Goal: Information Seeking & Learning: Learn about a topic

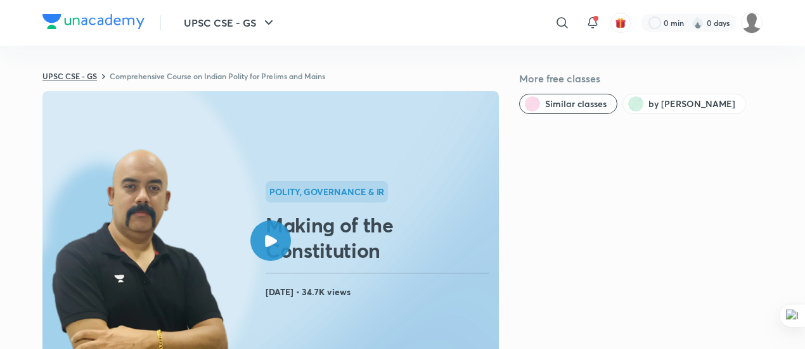
click at [75, 79] on link "UPSC CSE - GS" at bounding box center [69, 76] width 55 height 10
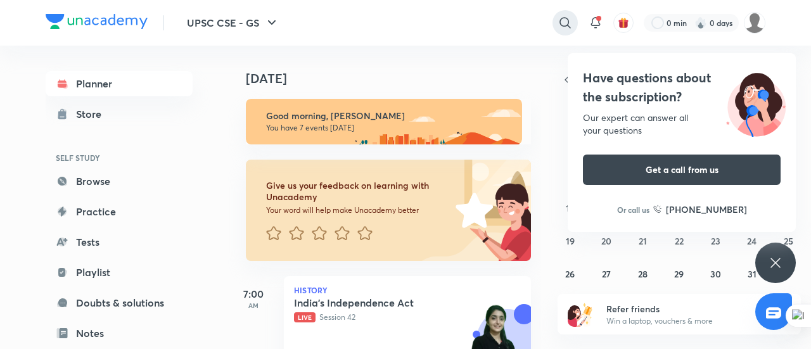
click at [570, 22] on icon at bounding box center [565, 22] width 15 height 15
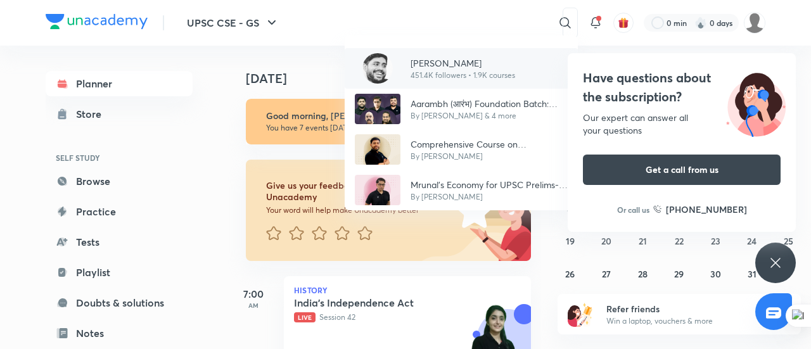
click at [384, 64] on img at bounding box center [378, 68] width 30 height 30
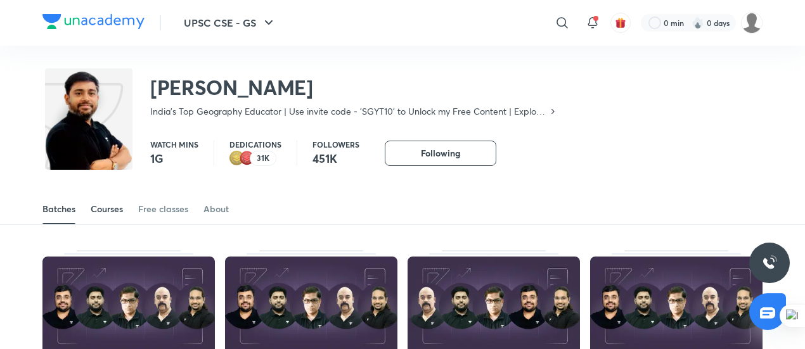
click at [104, 211] on div "Courses" at bounding box center [107, 209] width 32 height 13
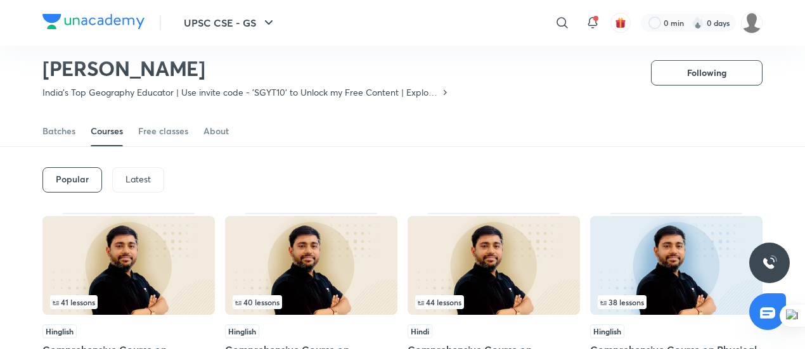
scroll to position [39, 0]
click at [132, 183] on p "Latest" at bounding box center [138, 180] width 25 height 10
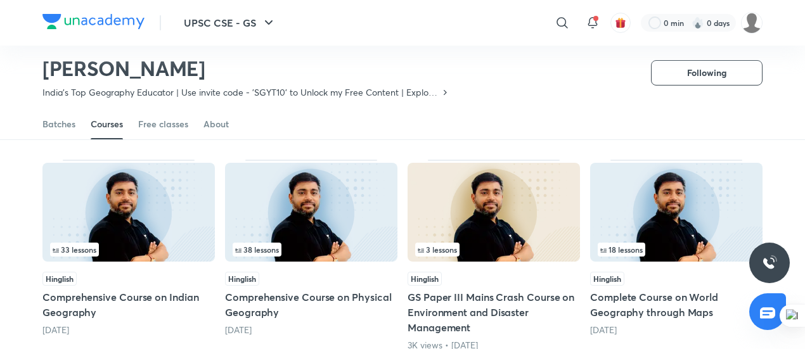
scroll to position [310, 0]
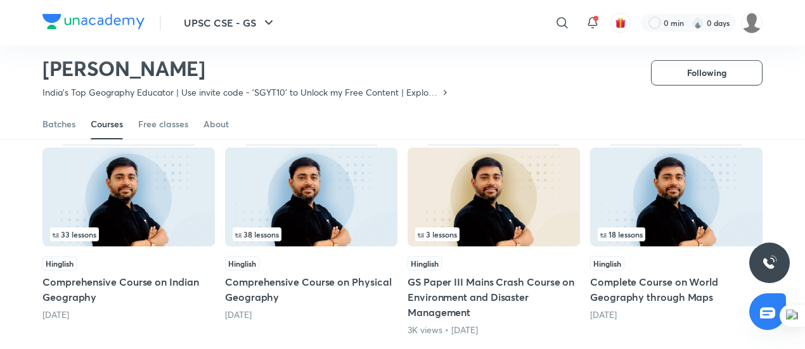
click at [132, 200] on img at bounding box center [128, 197] width 172 height 99
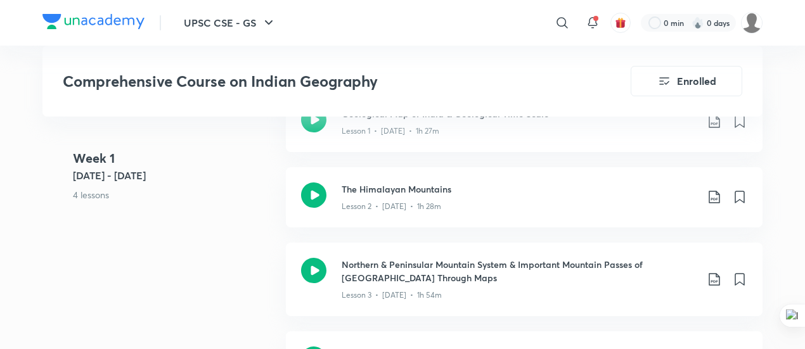
scroll to position [796, 0]
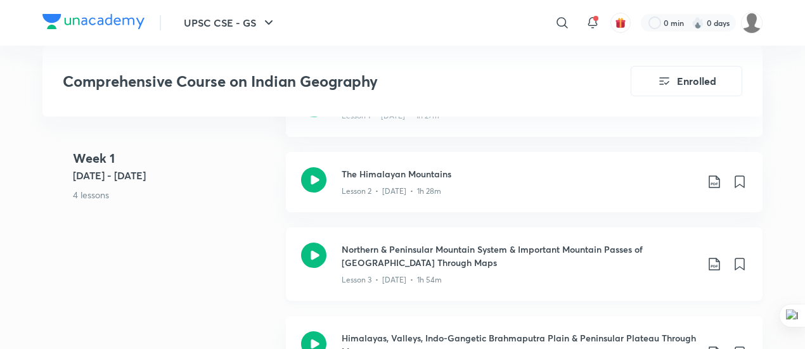
click at [313, 243] on icon at bounding box center [313, 255] width 25 height 25
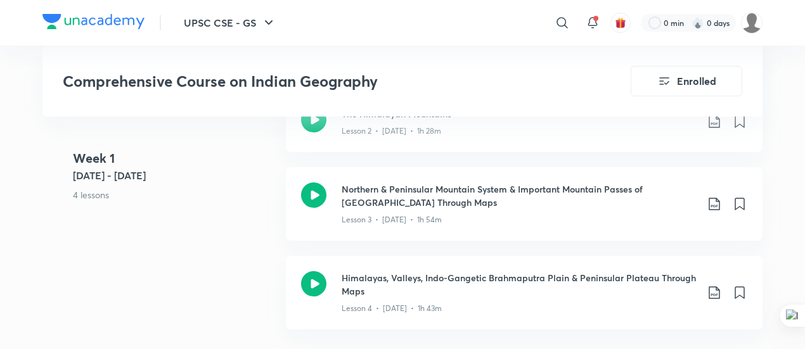
scroll to position [856, 0]
click at [316, 182] on icon at bounding box center [313, 194] width 25 height 25
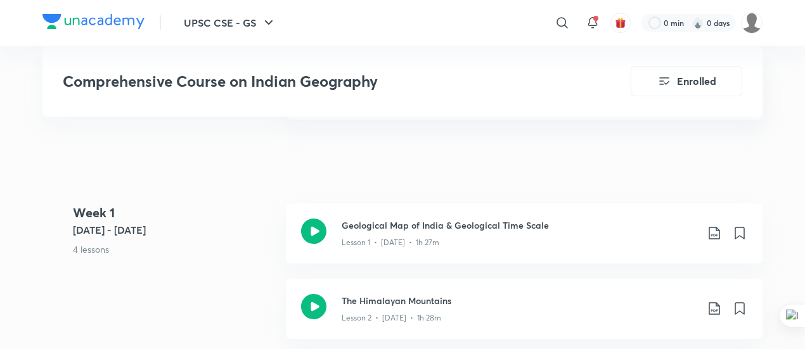
scroll to position [751, 0]
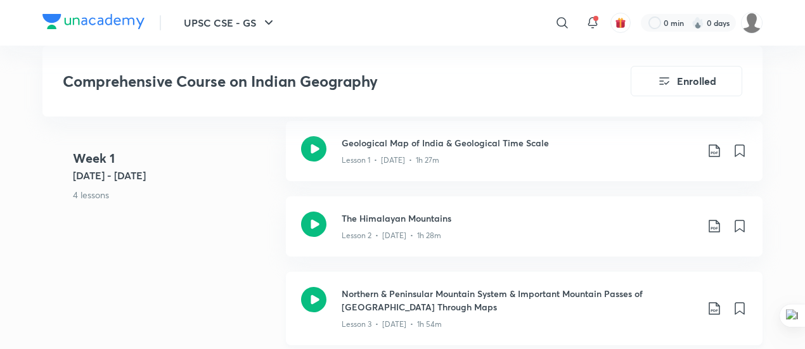
click at [318, 287] on icon at bounding box center [313, 299] width 25 height 25
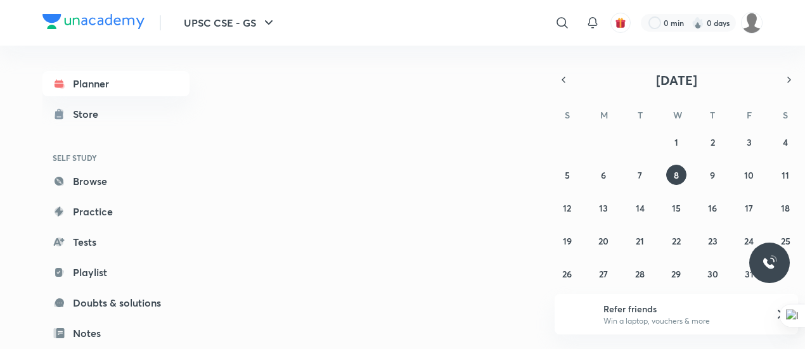
click at [326, 20] on div "UPSC CSE - GS ​ 0 min 0 days" at bounding box center [402, 23] width 720 height 46
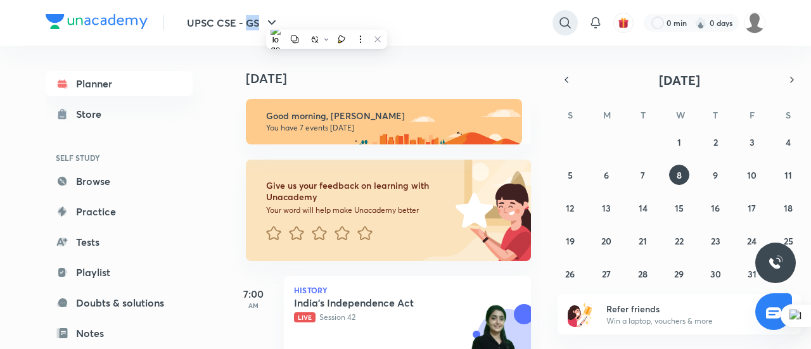
click at [568, 18] on icon at bounding box center [565, 22] width 15 height 15
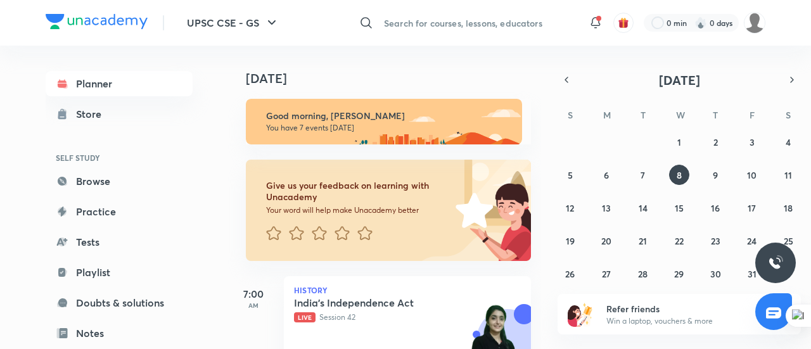
click at [420, 21] on input "text" at bounding box center [478, 23] width 199 height 34
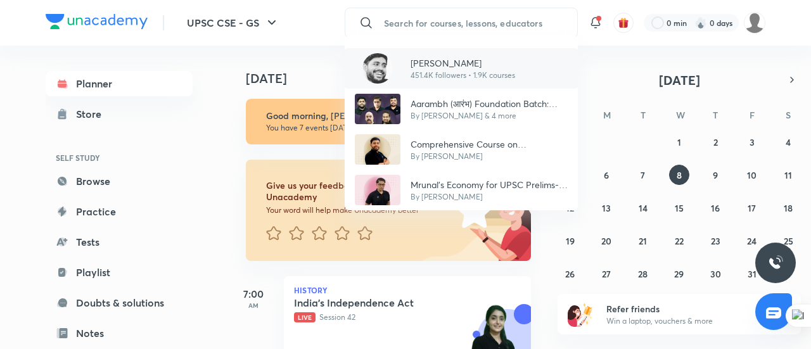
click at [422, 70] on p "451.4K followers • 1.9K courses" at bounding box center [463, 75] width 105 height 11
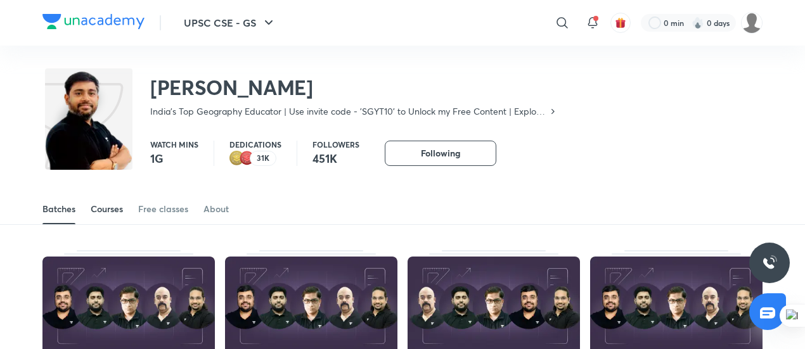
click at [109, 202] on link "Courses" at bounding box center [107, 209] width 32 height 30
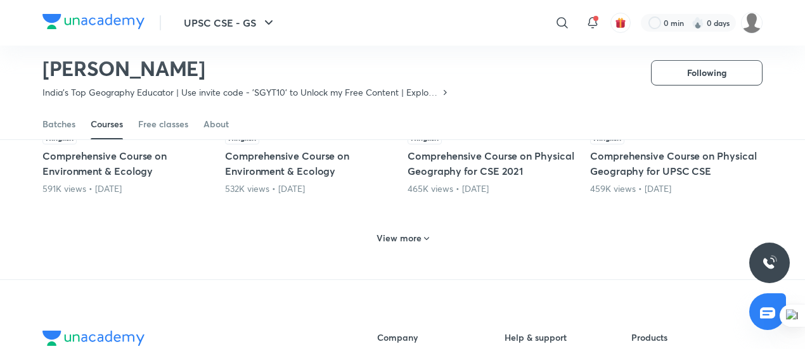
scroll to position [638, 0]
click at [407, 245] on div "View more" at bounding box center [403, 238] width 63 height 20
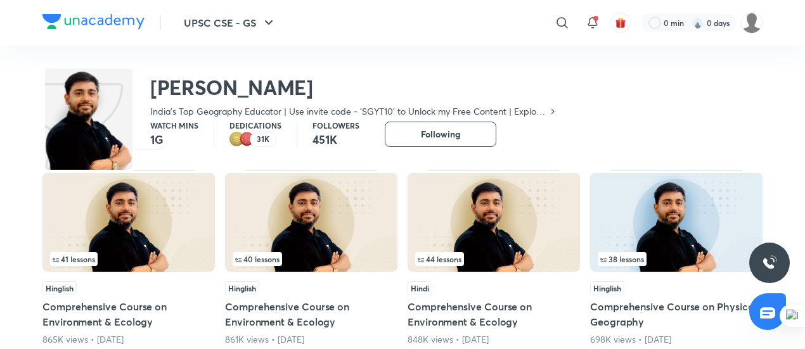
scroll to position [0, 0]
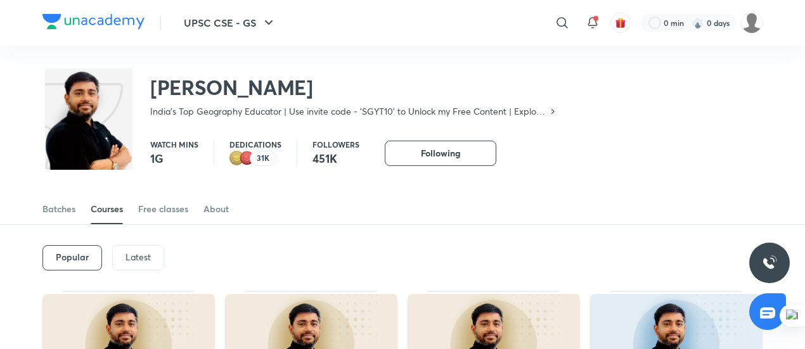
click at [125, 263] on div "Latest" at bounding box center [138, 257] width 52 height 25
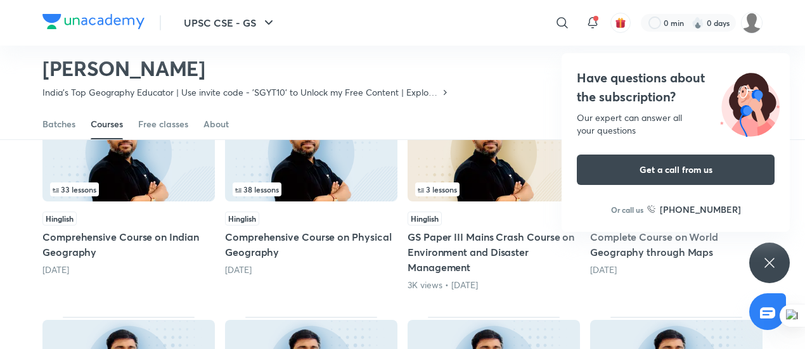
scroll to position [354, 0]
click at [116, 157] on img at bounding box center [128, 152] width 172 height 99
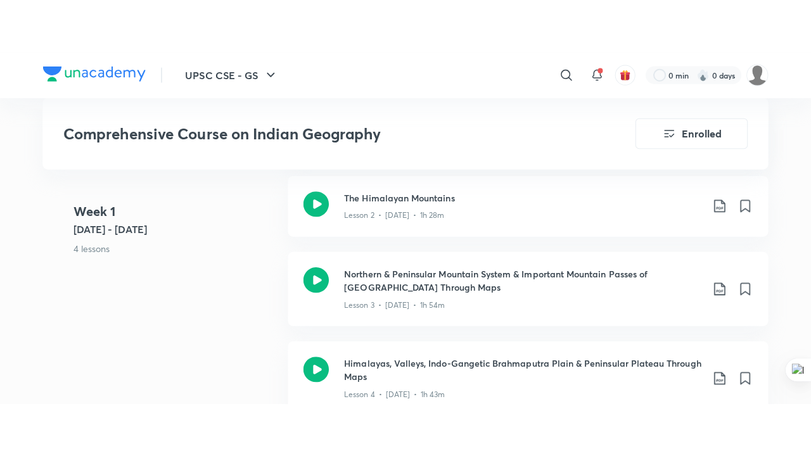
scroll to position [848, 0]
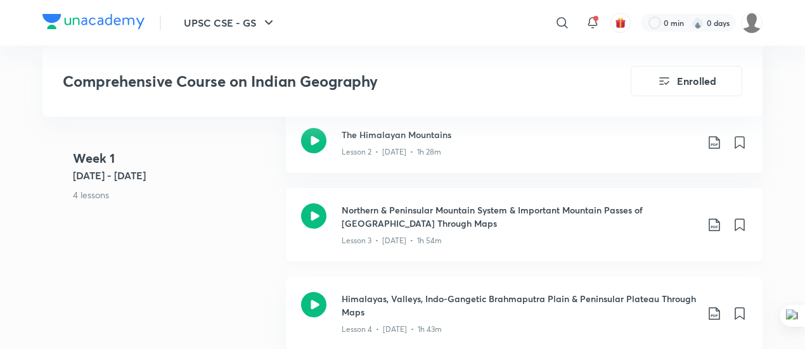
click at [310, 204] on icon at bounding box center [313, 216] width 25 height 25
